Goal: Information Seeking & Learning: Learn about a topic

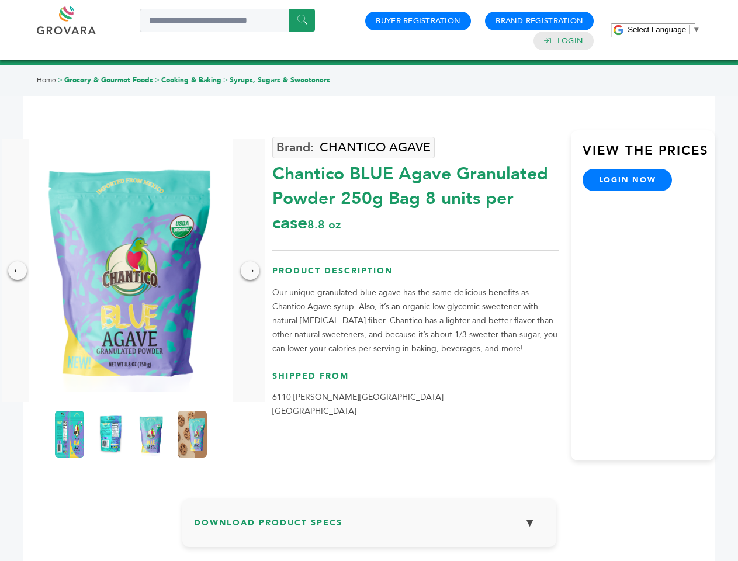
click at [664, 29] on span "Select Language" at bounding box center [657, 29] width 58 height 9
click at [131, 271] on img at bounding box center [130, 270] width 203 height 263
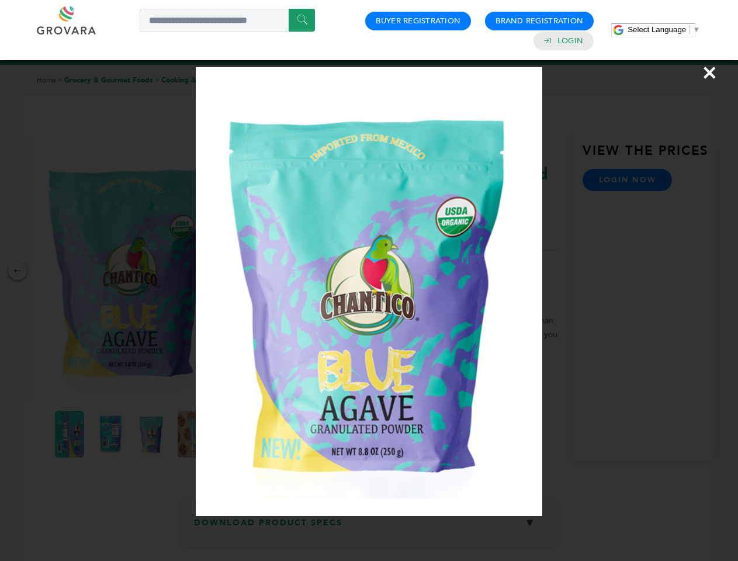
click at [18, 271] on div "×" at bounding box center [369, 280] width 738 height 561
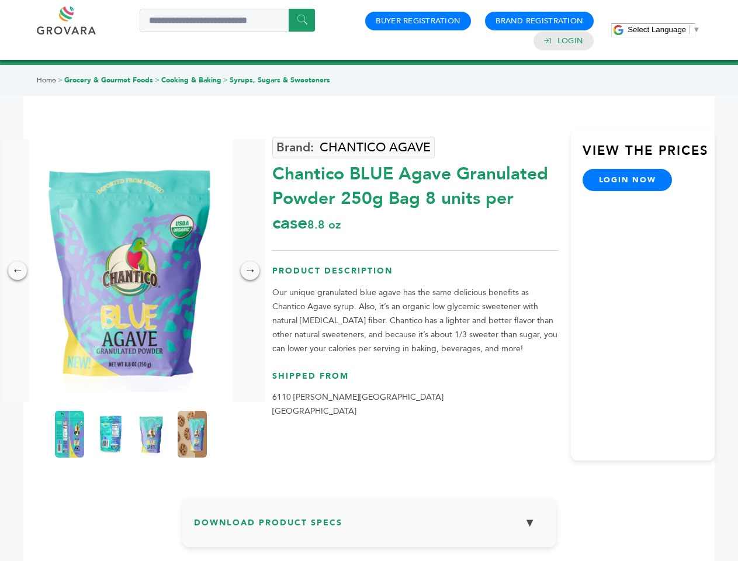
click at [250, 271] on div "→" at bounding box center [250, 270] width 19 height 19
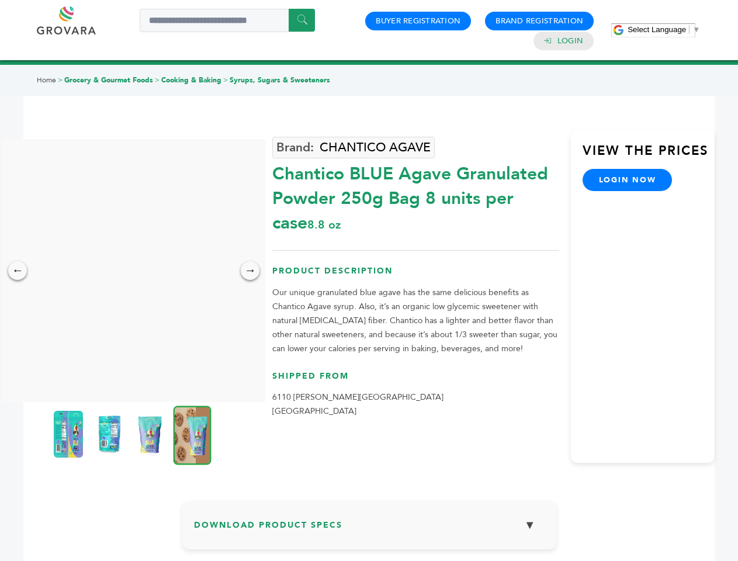
click at [70, 434] on img at bounding box center [68, 434] width 29 height 47
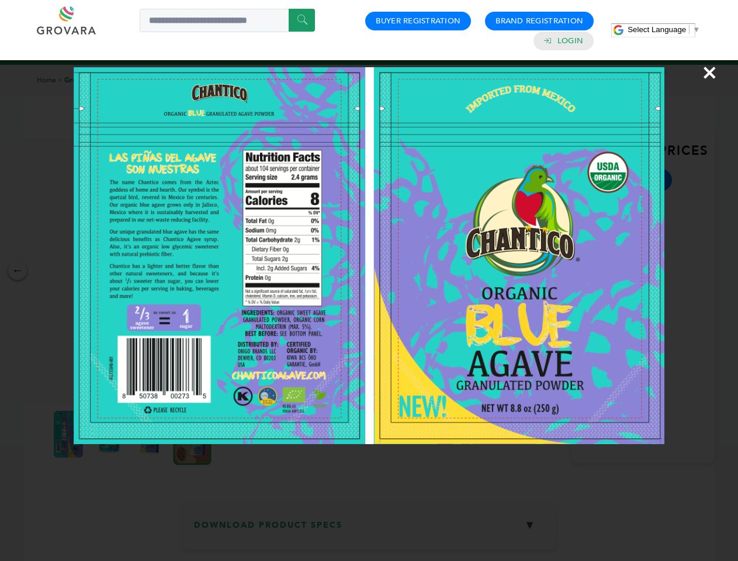
click at [110, 434] on div "×" at bounding box center [369, 280] width 738 height 561
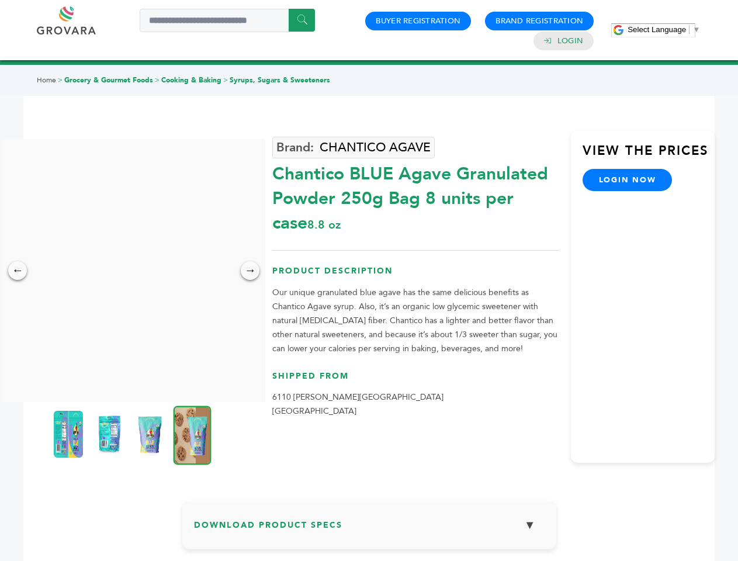
click at [151, 434] on img at bounding box center [150, 434] width 29 height 47
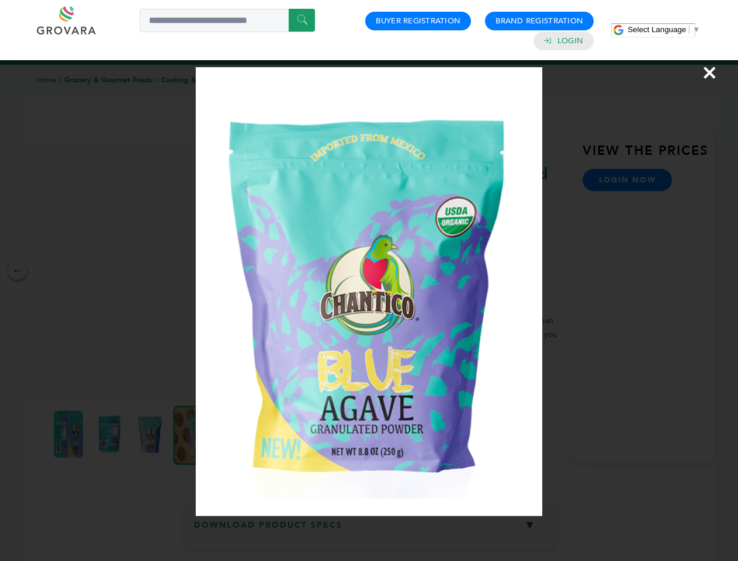
click at [192, 434] on div "×" at bounding box center [369, 280] width 738 height 561
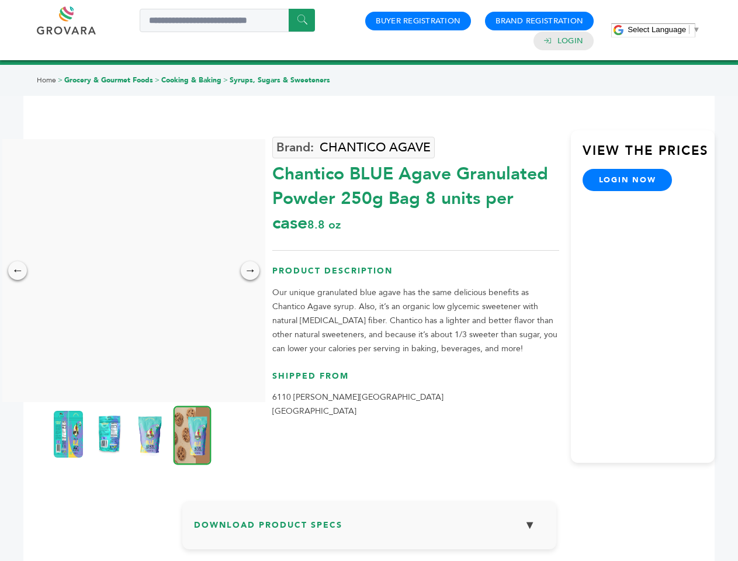
click at [369, 527] on h3 "Download Product Specs ▼" at bounding box center [369, 529] width 351 height 34
